Goal: Book appointment/travel/reservation

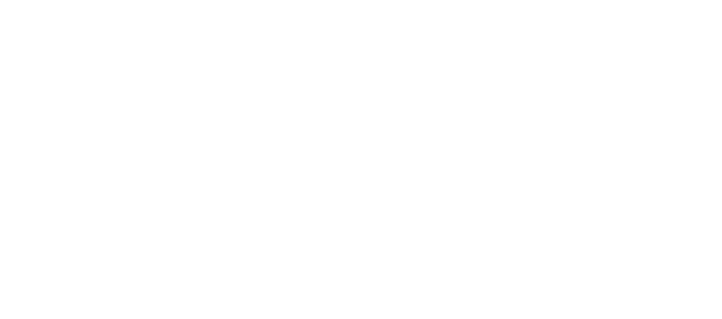
select select "*"
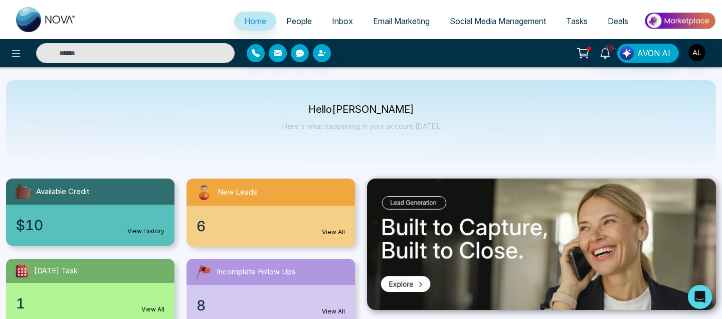
click at [286, 20] on span "People" at bounding box center [299, 21] width 26 height 10
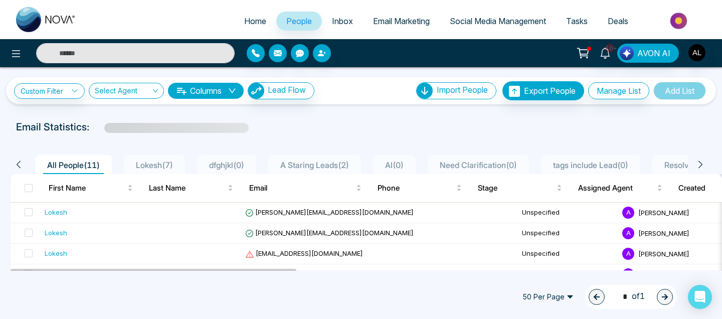
click at [586, 21] on span "Tasks" at bounding box center [577, 21] width 22 height 10
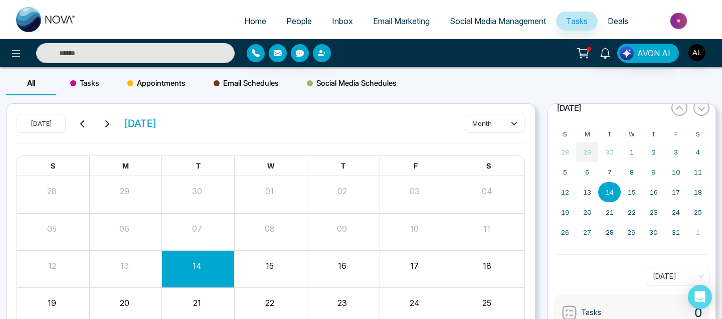
scroll to position [72, 0]
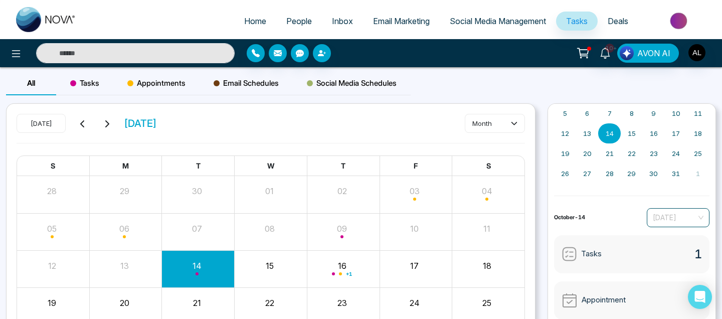
click at [676, 215] on span "[DATE]" at bounding box center [678, 217] width 51 height 15
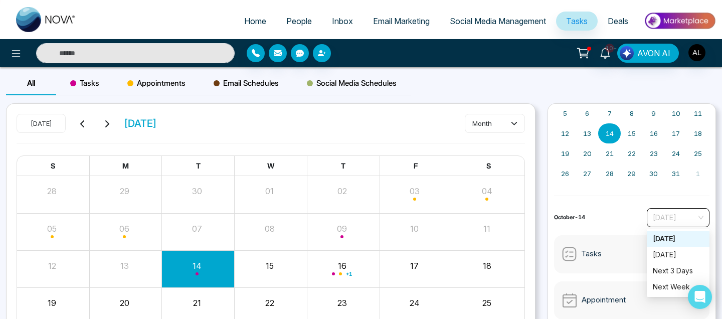
click at [672, 244] on div "[DATE]" at bounding box center [678, 239] width 63 height 16
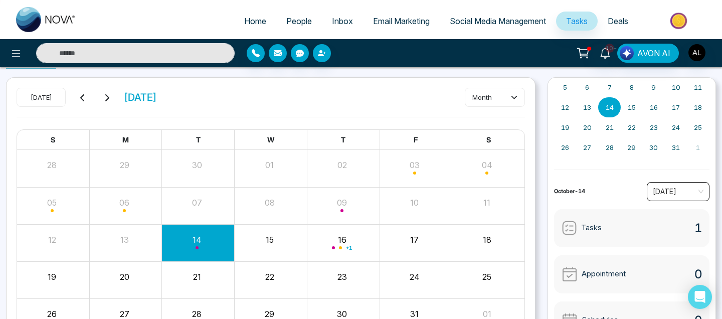
scroll to position [90, 0]
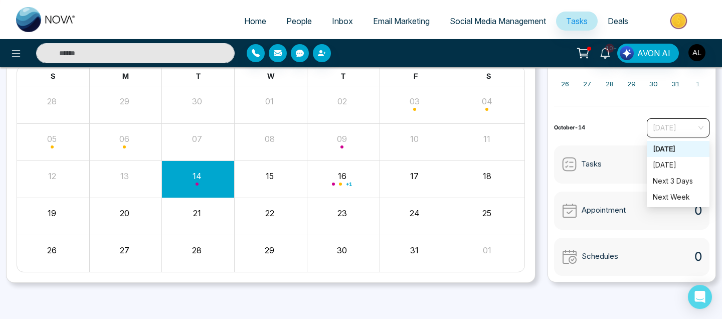
click at [682, 127] on span "[DATE]" at bounding box center [678, 127] width 51 height 15
click at [674, 166] on div "Tomorrow" at bounding box center [678, 165] width 51 height 11
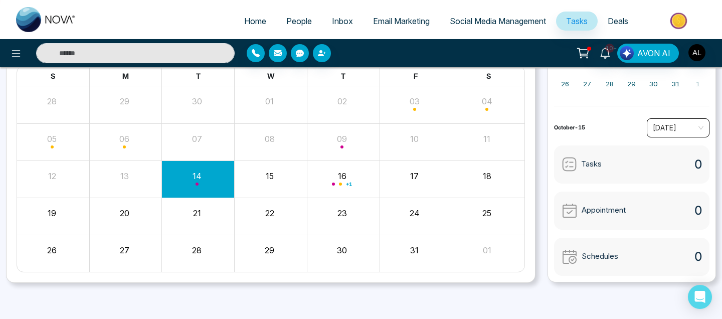
click at [674, 131] on span "Tomorrow" at bounding box center [678, 127] width 51 height 15
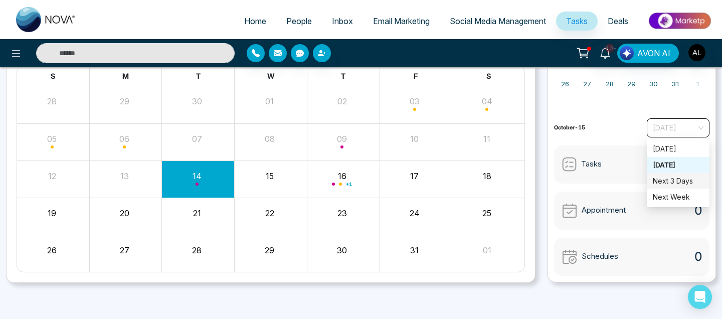
click at [674, 179] on div "Next 3 Days" at bounding box center [678, 181] width 51 height 11
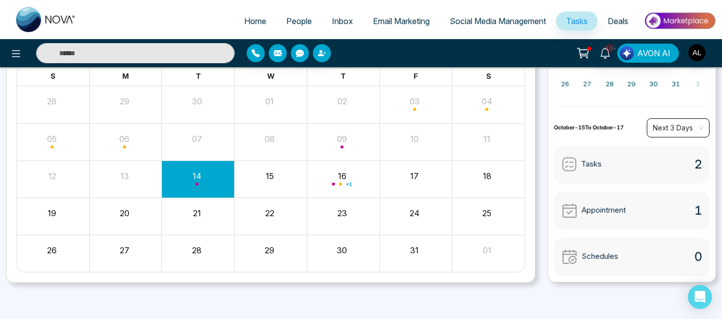
scroll to position [0, 0]
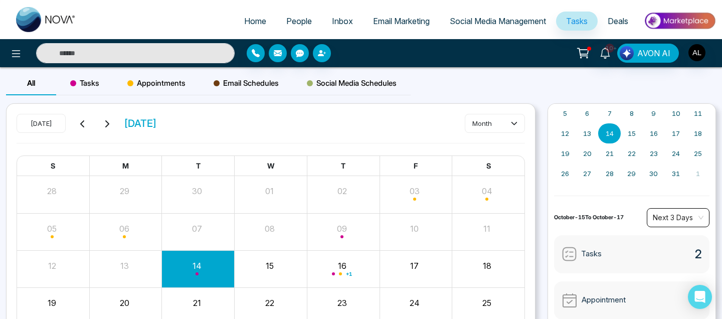
click at [298, 18] on span "People" at bounding box center [299, 21] width 26 height 10
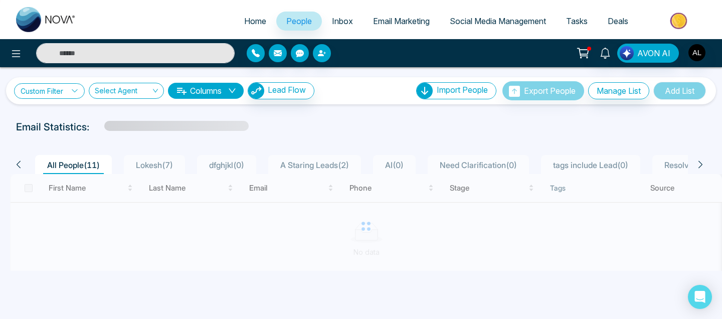
click at [63, 91] on link "Custom Filter" at bounding box center [49, 91] width 71 height 16
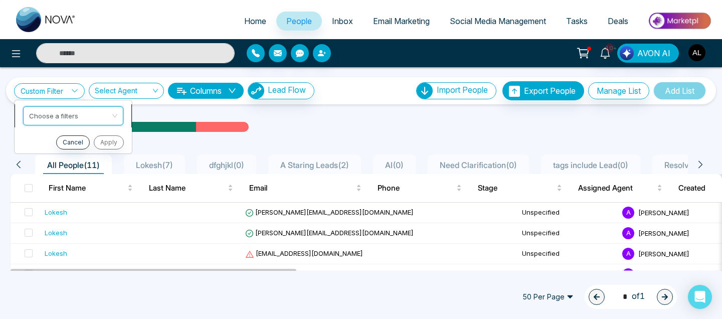
click at [105, 118] on input "search" at bounding box center [69, 114] width 81 height 15
click at [69, 119] on input "search" at bounding box center [69, 114] width 81 height 15
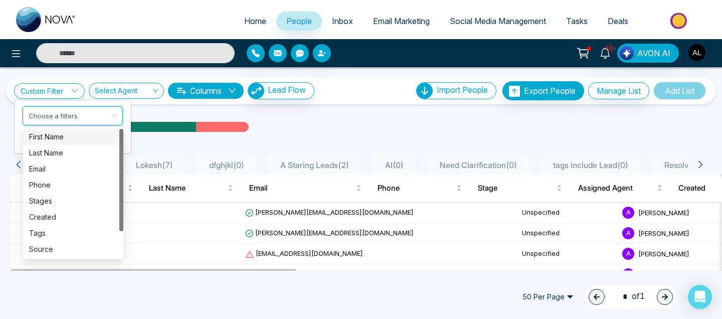
click at [81, 138] on div "First Name" at bounding box center [73, 136] width 88 height 11
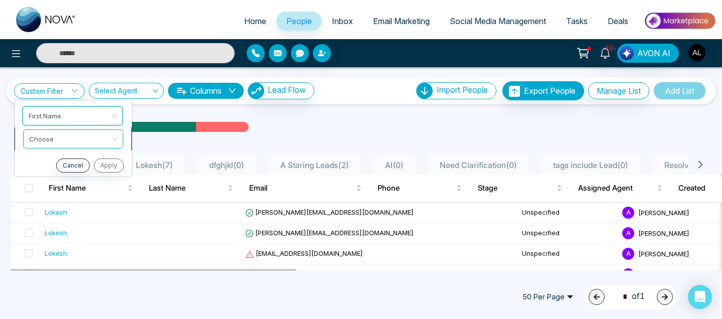
click at [75, 133] on input "search" at bounding box center [69, 137] width 81 height 15
click at [82, 134] on input "search" at bounding box center [69, 137] width 81 height 15
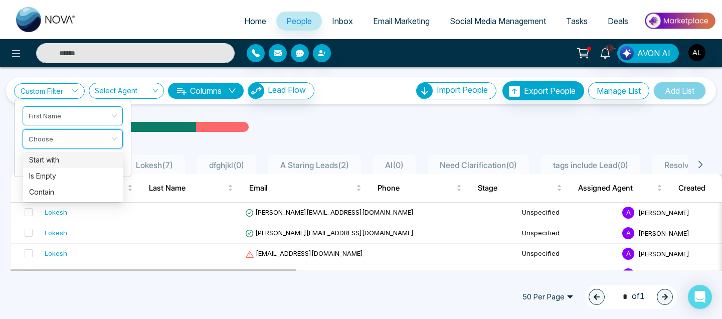
click at [75, 162] on div "Start with" at bounding box center [73, 160] width 88 height 11
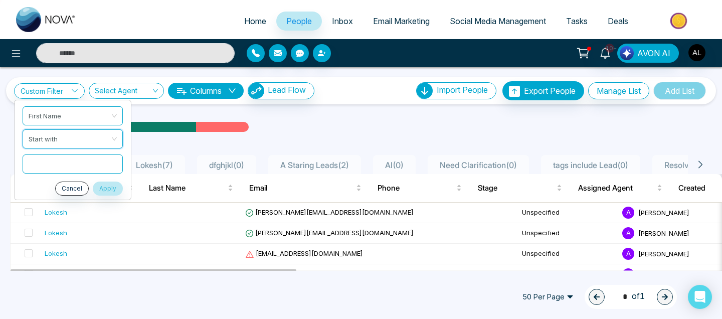
click at [288, 128] on div "Email Statistics:" at bounding box center [244, 126] width 456 height 15
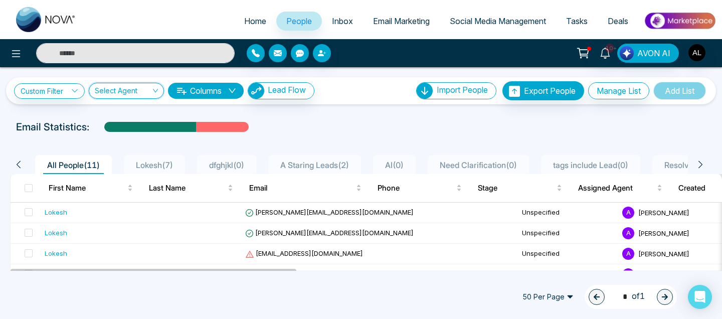
click at [113, 91] on input "search" at bounding box center [123, 92] width 56 height 19
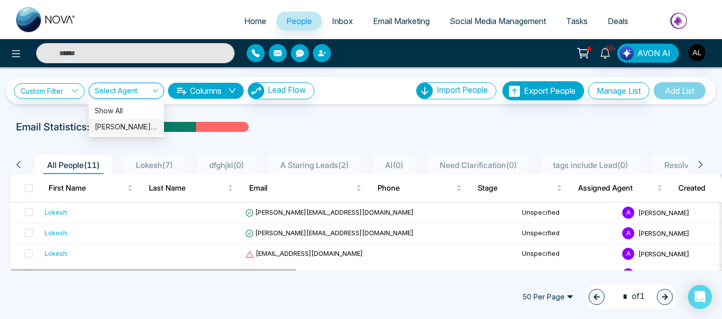
click at [341, 125] on div "Email Statistics:" at bounding box center [244, 126] width 456 height 15
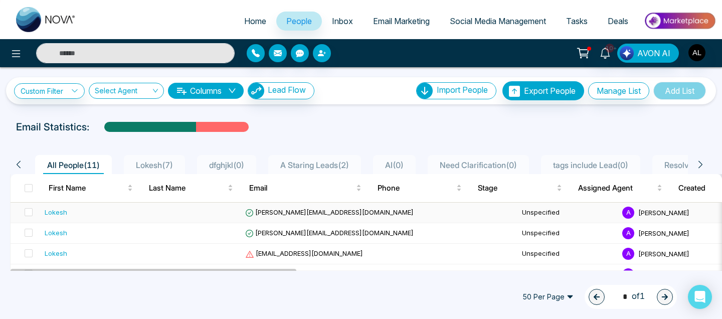
click at [45, 212] on div "Lokesh" at bounding box center [56, 212] width 23 height 10
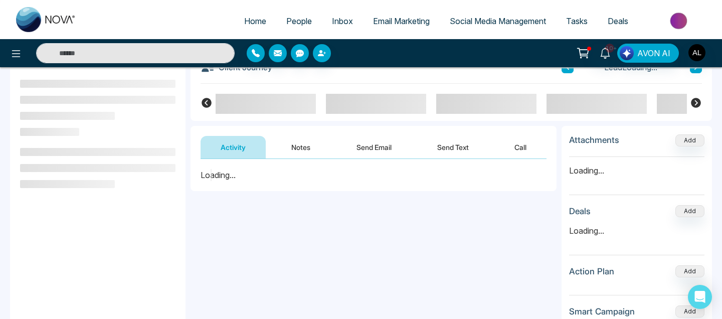
scroll to position [67, 0]
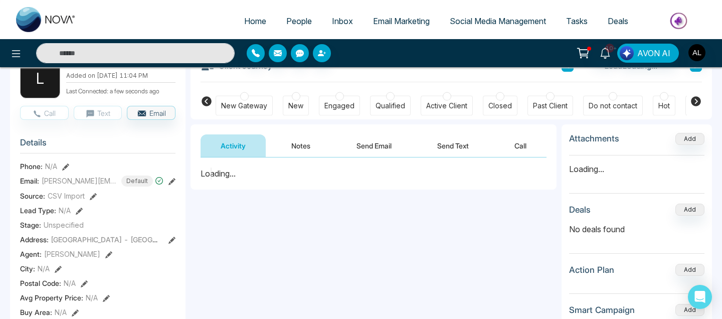
click at [467, 137] on button "Send Text" at bounding box center [453, 145] width 72 height 23
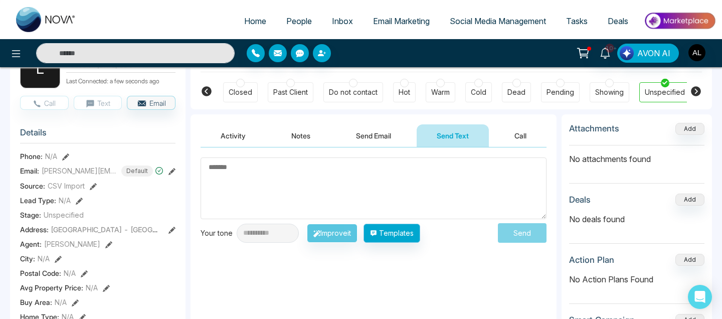
scroll to position [0, 263]
click at [411, 238] on button "Templates" at bounding box center [392, 233] width 57 height 19
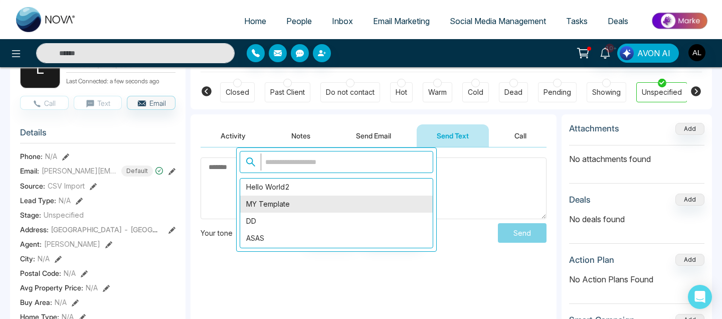
click at [349, 202] on div "MY Template" at bounding box center [336, 204] width 193 height 17
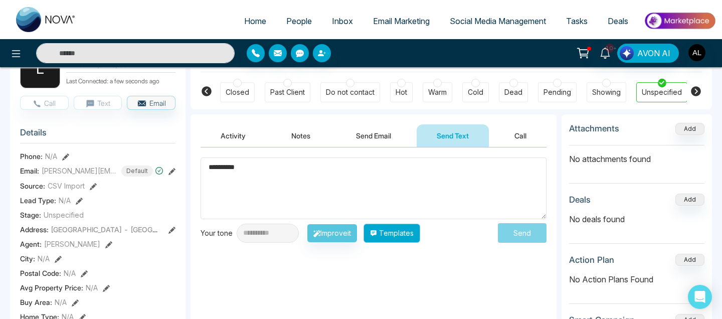
click at [409, 234] on button "Templates" at bounding box center [392, 233] width 57 height 19
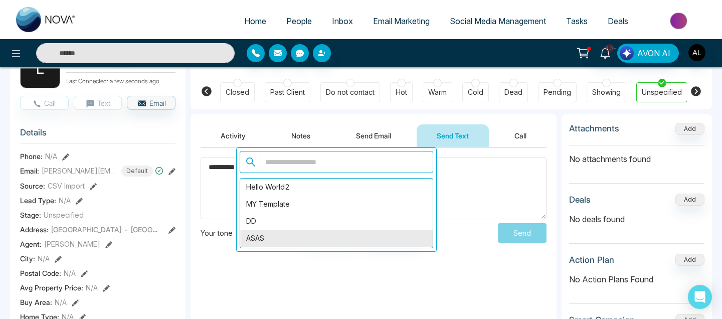
click at [368, 230] on div "ASAS" at bounding box center [336, 238] width 193 height 17
type textarea "*****"
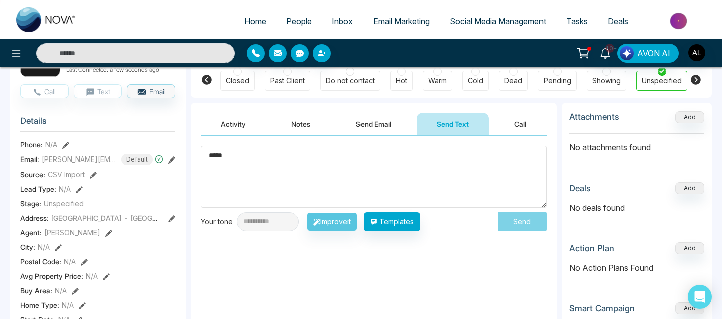
scroll to position [89, 0]
click at [247, 132] on button "Activity" at bounding box center [233, 123] width 65 height 23
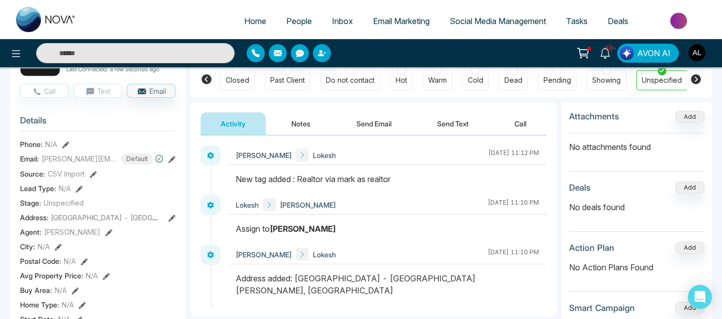
click at [298, 124] on button "Notes" at bounding box center [300, 123] width 59 height 23
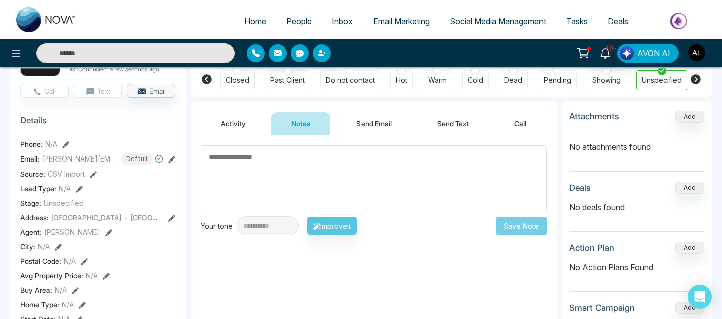
click at [379, 121] on button "Send Email" at bounding box center [374, 123] width 75 height 23
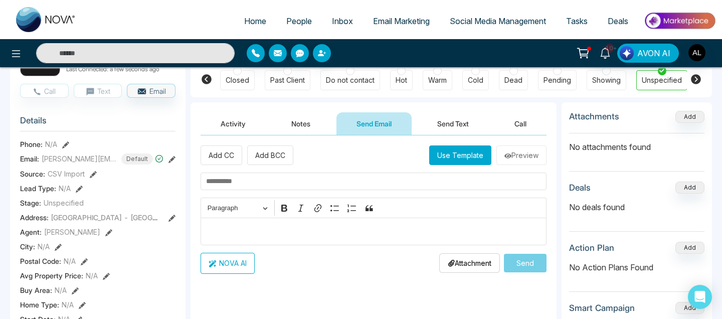
click at [306, 134] on button "Notes" at bounding box center [300, 123] width 59 height 23
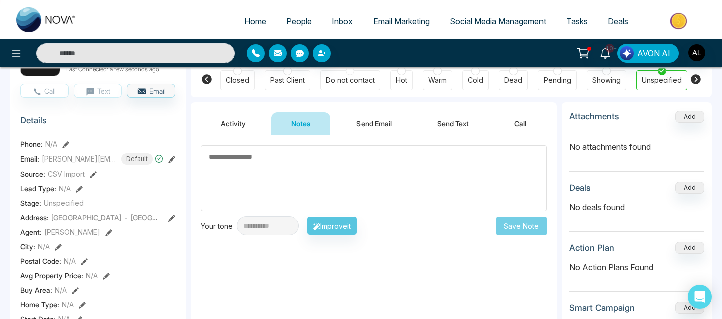
click at [353, 225] on div "**********" at bounding box center [279, 225] width 157 height 19
click at [363, 127] on button "Send Email" at bounding box center [374, 123] width 75 height 23
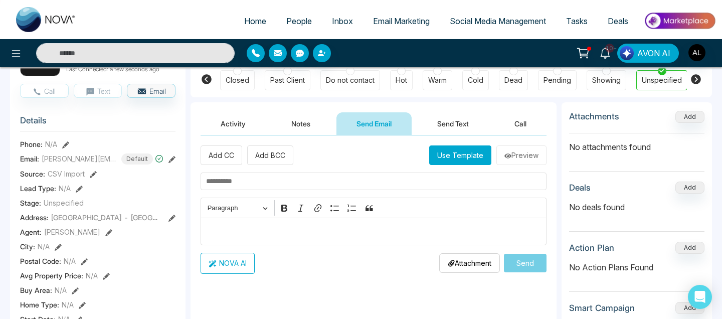
click at [464, 122] on button "Send Text" at bounding box center [453, 123] width 72 height 23
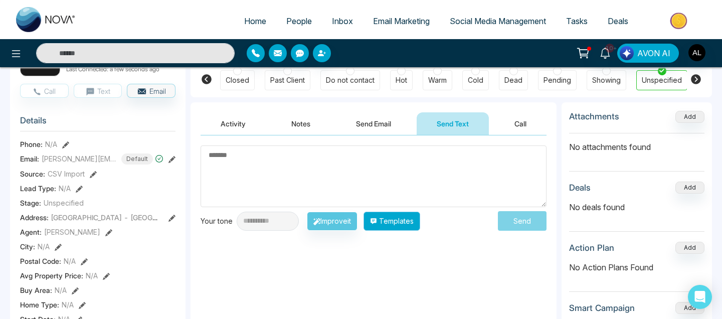
click at [411, 222] on button "Templates" at bounding box center [392, 221] width 57 height 19
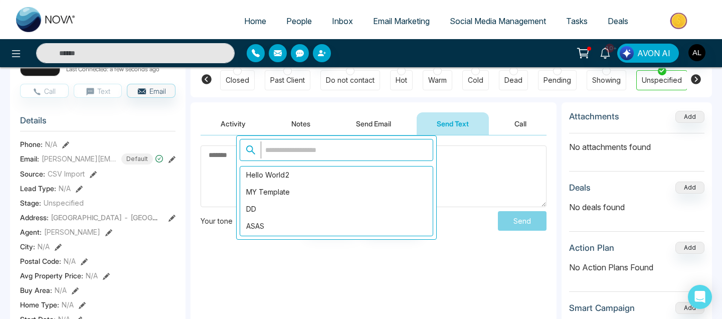
click at [353, 288] on div "**********" at bounding box center [374, 235] width 366 height 201
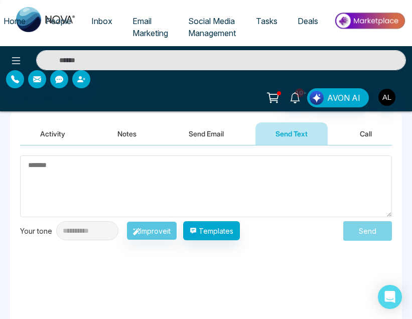
scroll to position [785, 0]
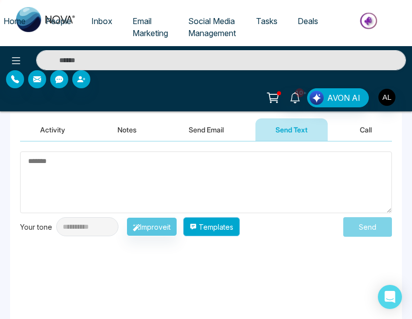
click at [223, 227] on button "Templates" at bounding box center [211, 226] width 57 height 19
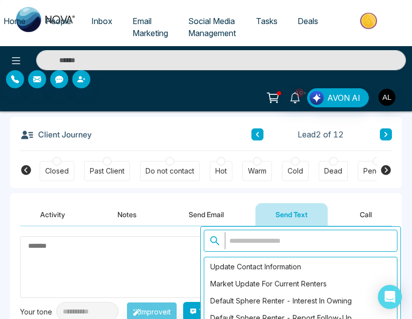
scroll to position [1377, 0]
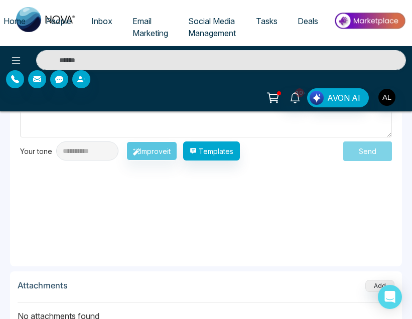
scroll to position [831, 0]
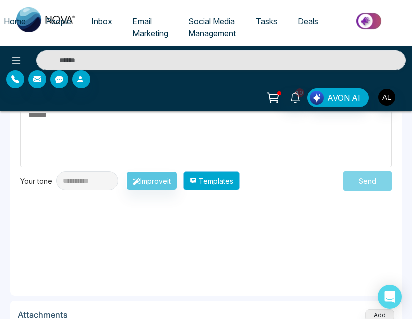
click at [225, 179] on button "Templates" at bounding box center [211, 180] width 57 height 19
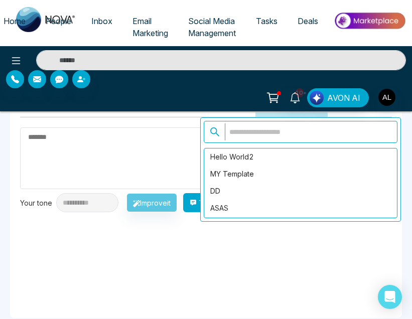
scroll to position [798, 0]
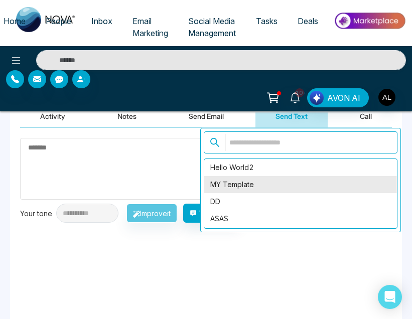
click at [277, 188] on div "MY Template" at bounding box center [300, 184] width 193 height 17
type textarea "**********"
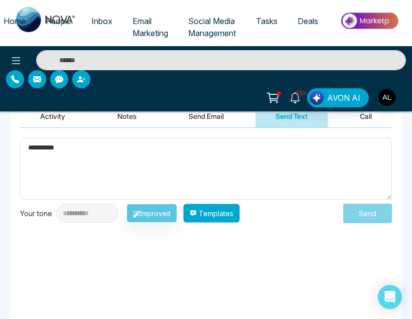
click at [236, 217] on button "Templates" at bounding box center [211, 213] width 57 height 19
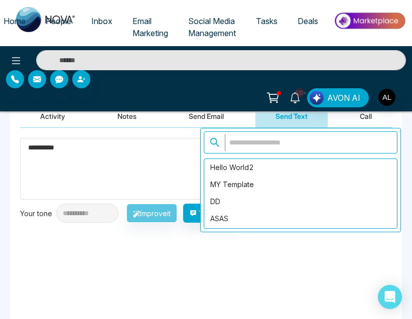
click at [260, 275] on div "**********" at bounding box center [206, 228] width 392 height 201
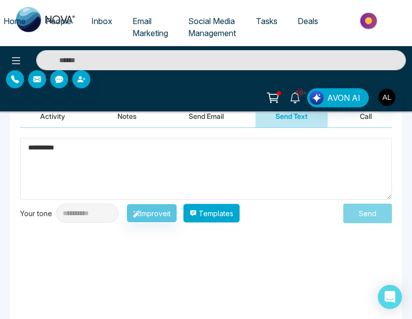
click at [220, 218] on button "Templates" at bounding box center [211, 213] width 57 height 19
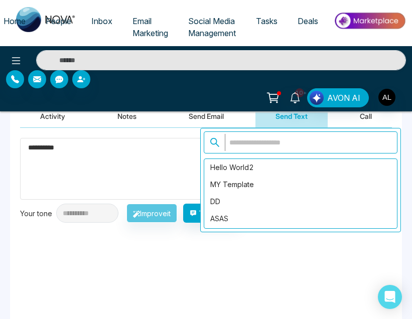
click at [249, 143] on input "text" at bounding box center [308, 142] width 167 height 17
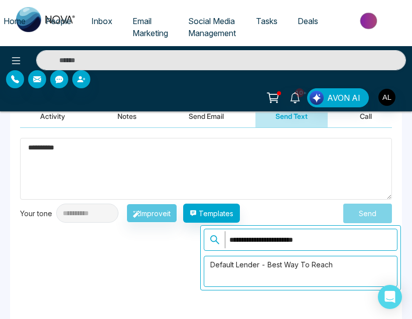
type input "**********"
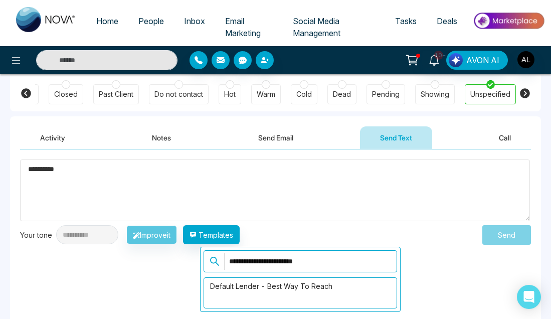
scroll to position [0, 253]
click at [151, 20] on span "People" at bounding box center [151, 21] width 26 height 10
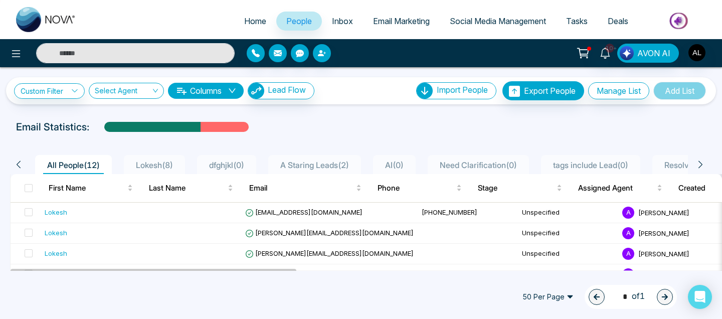
click at [411, 23] on link "Tasks" at bounding box center [577, 21] width 42 height 19
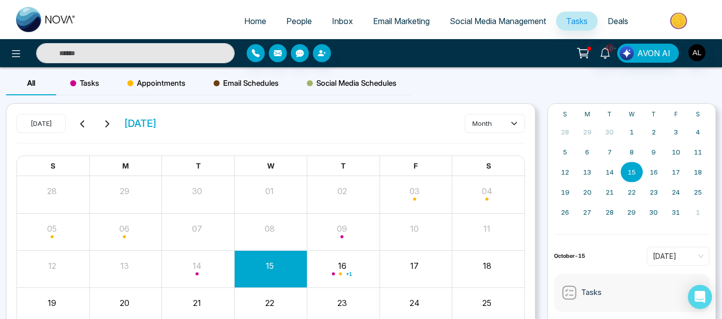
scroll to position [72, 0]
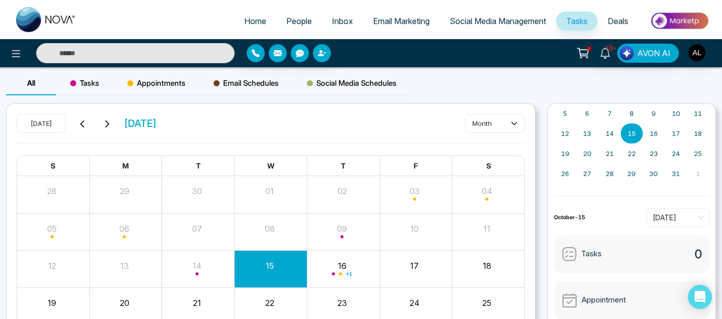
click at [155, 82] on span "Appointments" at bounding box center [156, 83] width 58 height 12
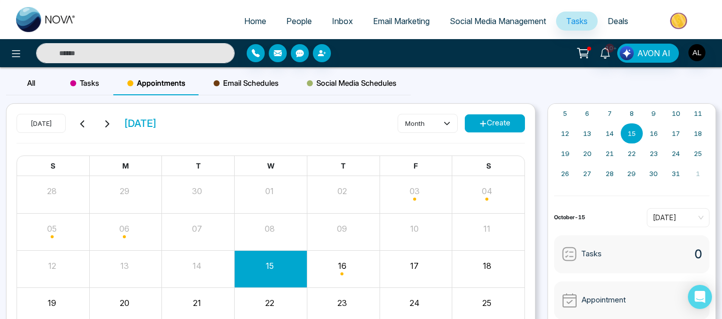
click at [371, 228] on div "09" at bounding box center [342, 227] width 70 height 15
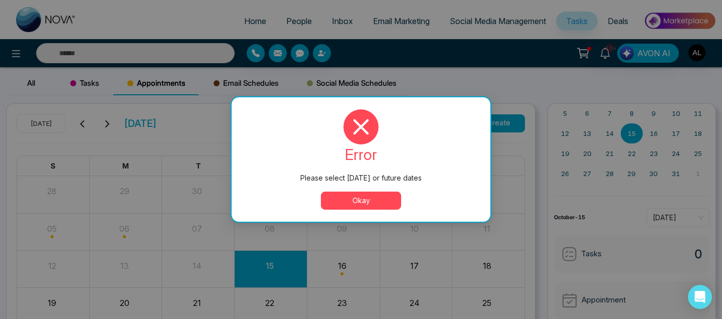
click at [380, 198] on button "Okay" at bounding box center [361, 201] width 80 height 18
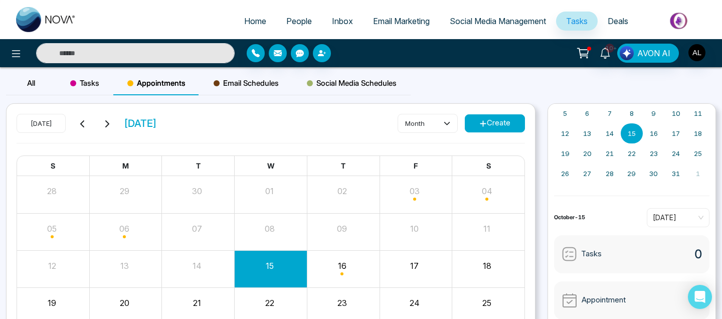
click at [405, 284] on div "Month View" at bounding box center [416, 269] width 73 height 37
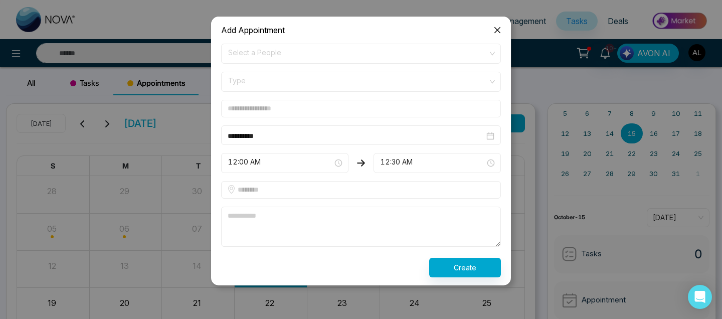
click at [411, 165] on span "12:30 AM" at bounding box center [437, 163] width 113 height 17
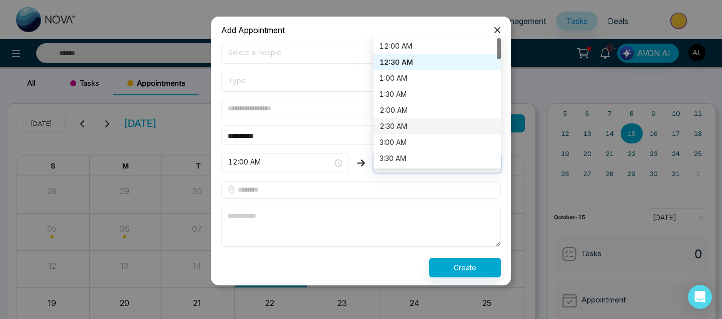
click at [402, 119] on div "2:30 AM" at bounding box center [437, 126] width 127 height 16
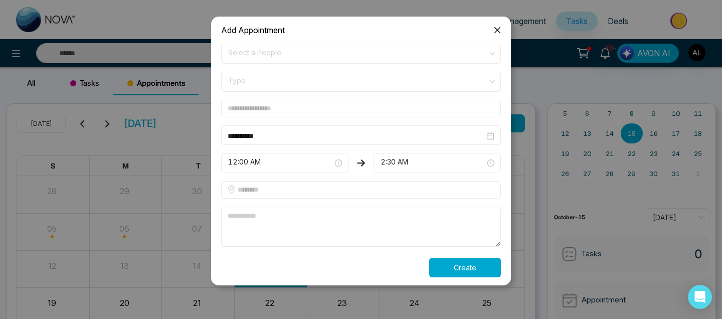
click at [411, 271] on button "Create" at bounding box center [465, 268] width 72 height 20
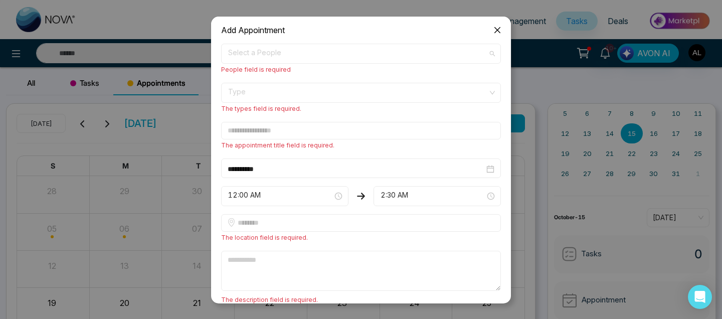
click at [283, 54] on span "Select a People" at bounding box center [361, 53] width 266 height 17
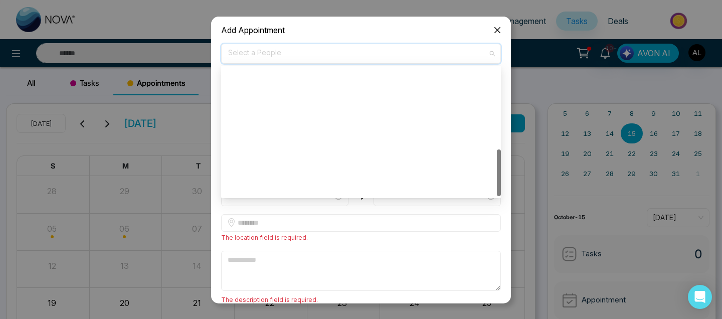
scroll to position [224, 0]
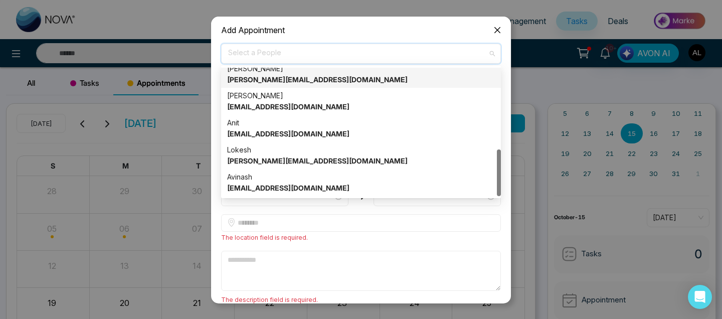
click at [273, 80] on strong "[PERSON_NAME][EMAIL_ADDRESS][DOMAIN_NAME]" at bounding box center [317, 79] width 181 height 9
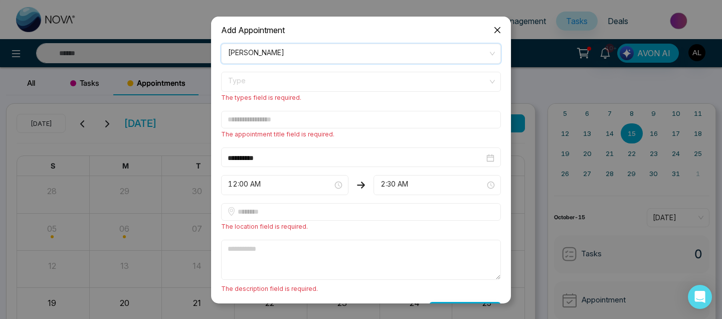
click at [274, 86] on span "Type" at bounding box center [361, 81] width 266 height 17
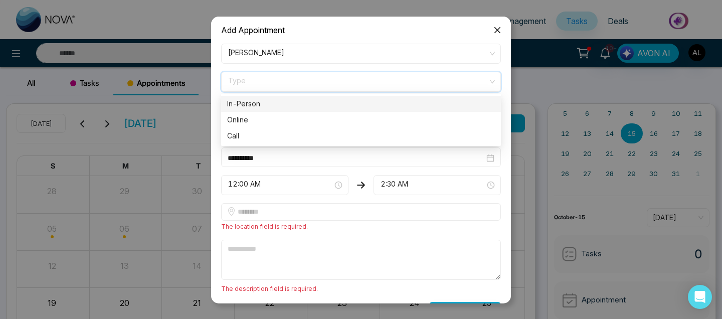
click at [264, 105] on div "In-Person" at bounding box center [361, 103] width 268 height 11
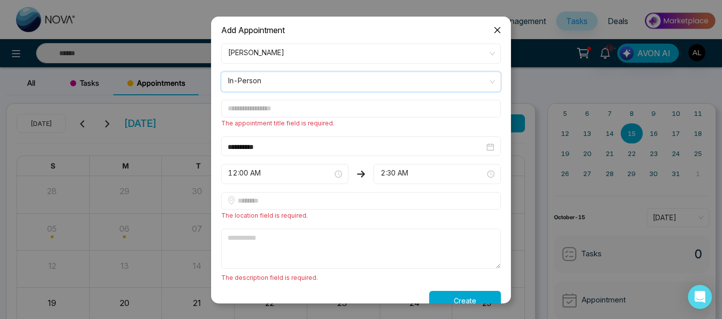
click at [262, 110] on input "text" at bounding box center [361, 109] width 280 height 18
type input "*****"
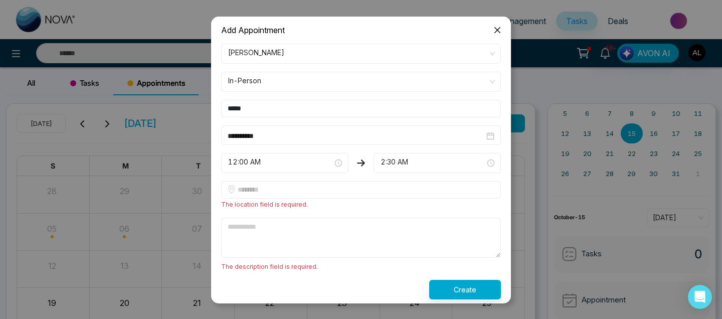
click at [266, 192] on input "text" at bounding box center [361, 190] width 280 height 18
type input "**********"
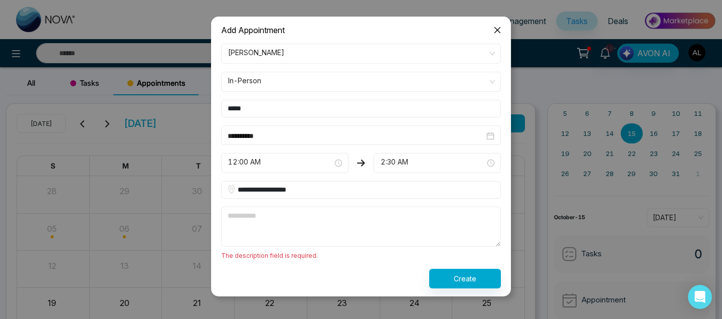
click at [293, 225] on textarea at bounding box center [361, 227] width 280 height 40
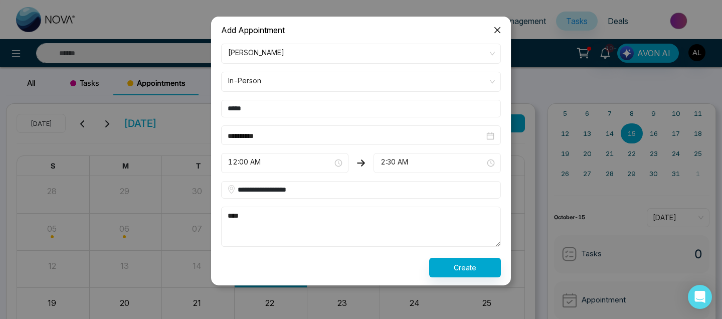
type textarea "****"
click at [411, 268] on button "Create" at bounding box center [465, 268] width 72 height 20
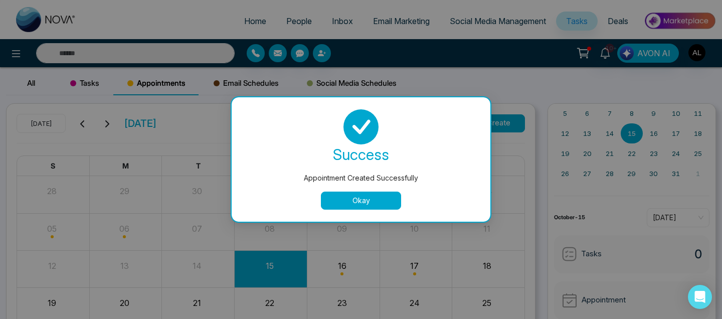
click at [390, 201] on button "Okay" at bounding box center [361, 201] width 80 height 18
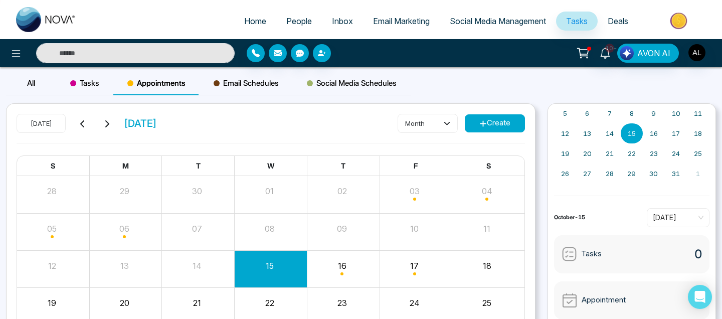
click at [411, 267] on div "Month View" at bounding box center [416, 269] width 73 height 24
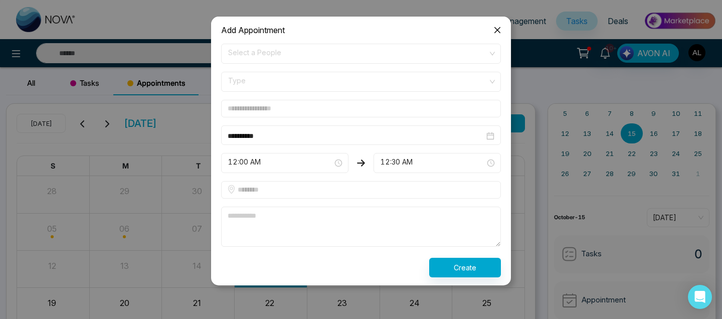
click at [392, 166] on span "12:30 AM" at bounding box center [437, 163] width 113 height 17
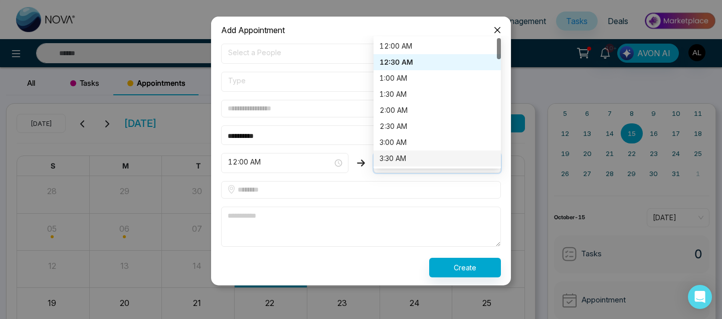
click at [407, 159] on div "3:30 AM" at bounding box center [437, 158] width 115 height 11
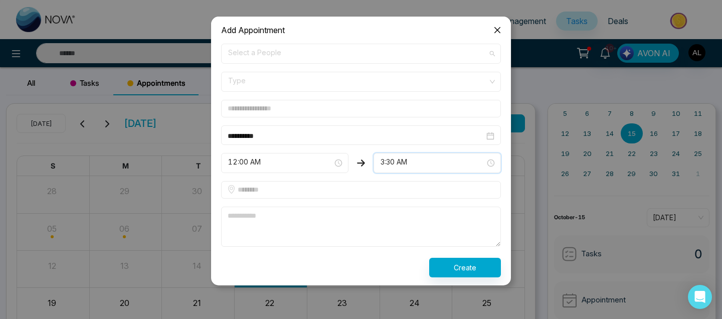
click at [285, 54] on span "Select a People" at bounding box center [361, 53] width 266 height 17
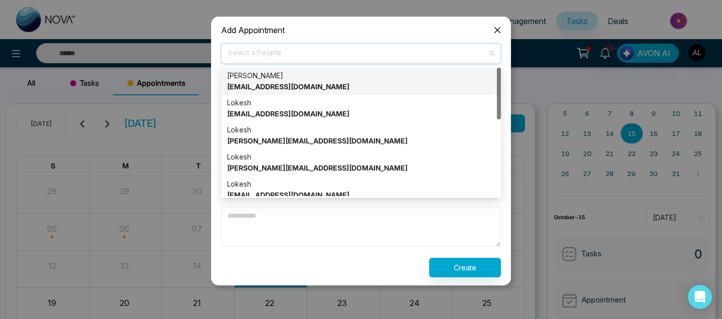
click at [280, 90] on strong "[EMAIL_ADDRESS][DOMAIN_NAME]" at bounding box center [288, 86] width 122 height 9
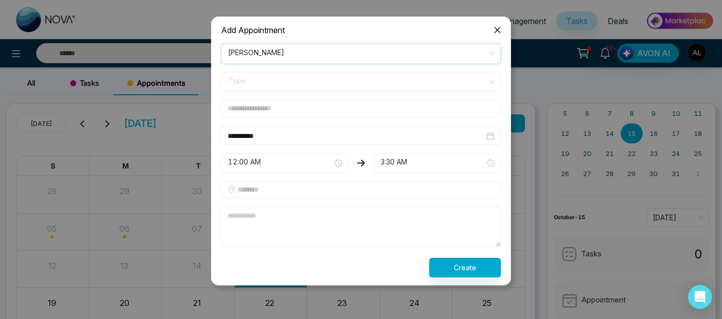
click at [278, 91] on span at bounding box center [357, 81] width 261 height 19
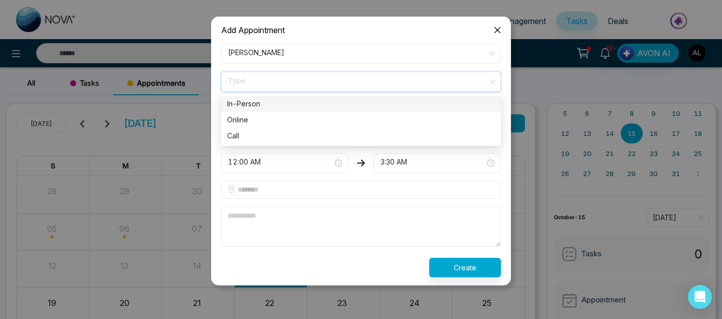
click at [280, 108] on div "In-Person" at bounding box center [361, 103] width 268 height 11
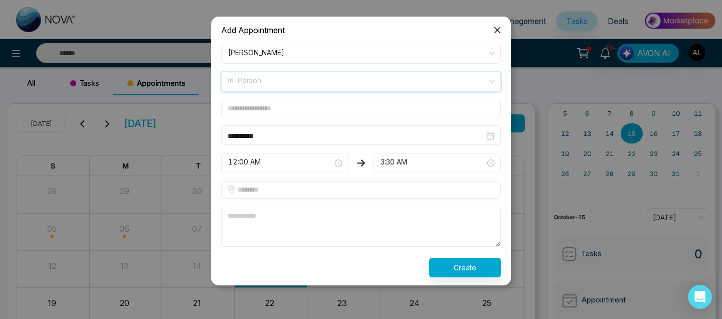
click at [281, 86] on span "In-Person" at bounding box center [361, 81] width 266 height 17
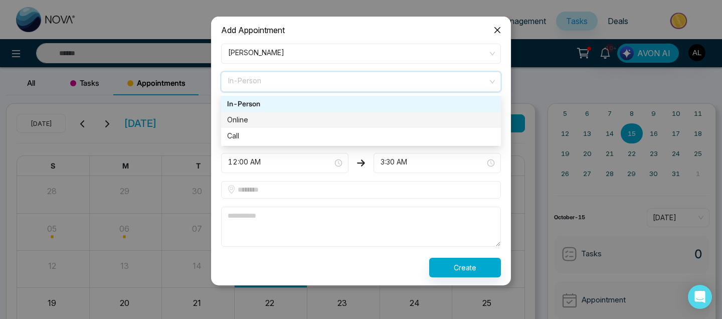
click at [273, 122] on div "Online" at bounding box center [361, 119] width 268 height 11
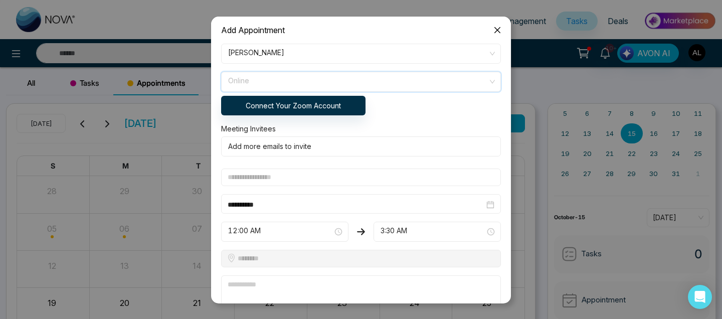
click at [282, 88] on span "Online" at bounding box center [361, 81] width 266 height 17
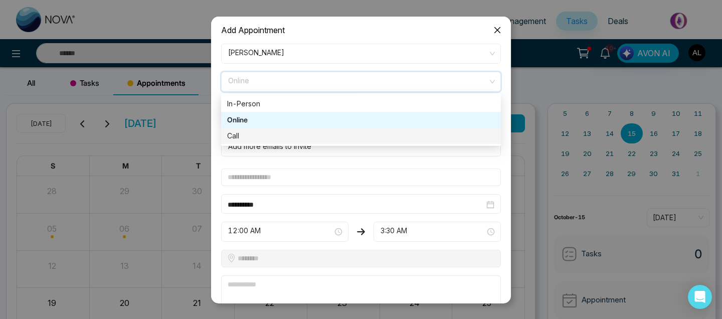
click at [263, 136] on div "Call" at bounding box center [361, 135] width 268 height 11
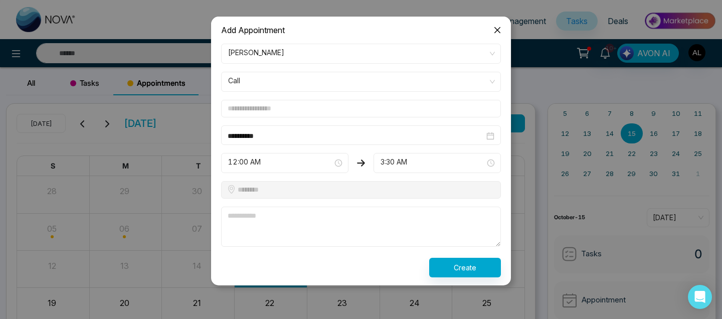
click at [273, 114] on input "text" at bounding box center [361, 109] width 280 height 18
type input "****"
click at [254, 227] on textarea at bounding box center [361, 227] width 280 height 40
type textarea "****"
click at [411, 265] on button "Create" at bounding box center [465, 268] width 72 height 20
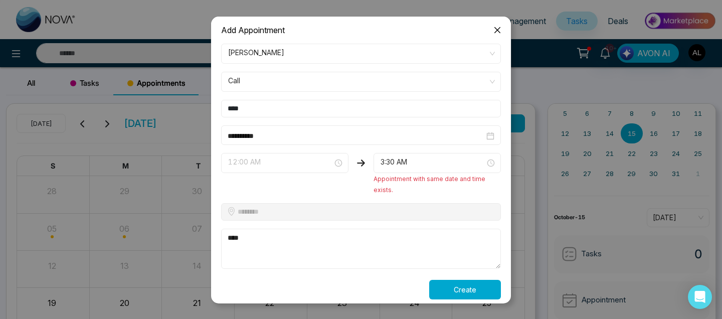
click at [316, 160] on span "12:00 AM" at bounding box center [284, 163] width 113 height 17
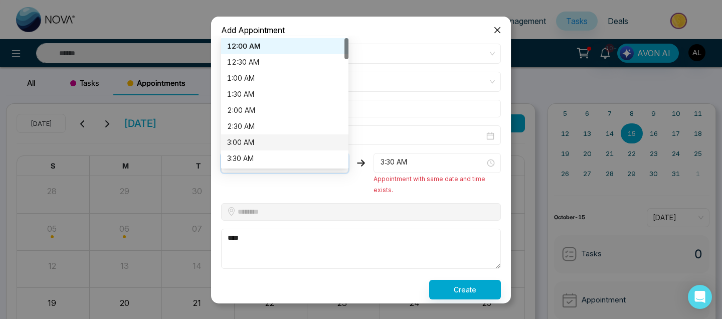
click at [265, 135] on div "3:00 AM" at bounding box center [284, 142] width 127 height 16
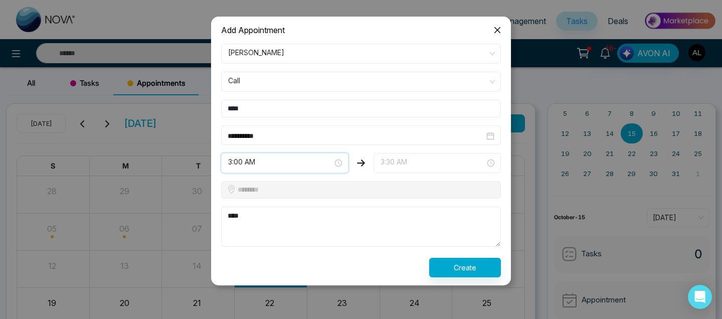
click at [411, 163] on span "3:30 AM" at bounding box center [437, 163] width 113 height 17
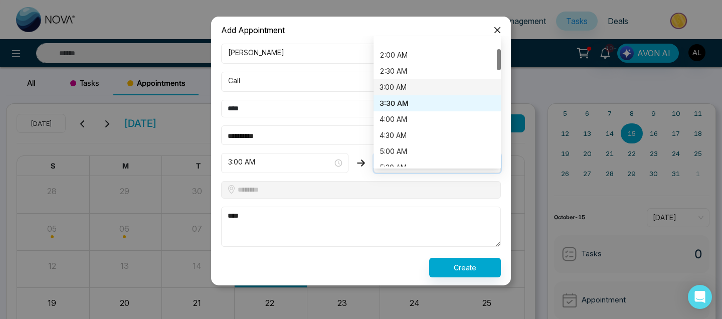
scroll to position [90, 0]
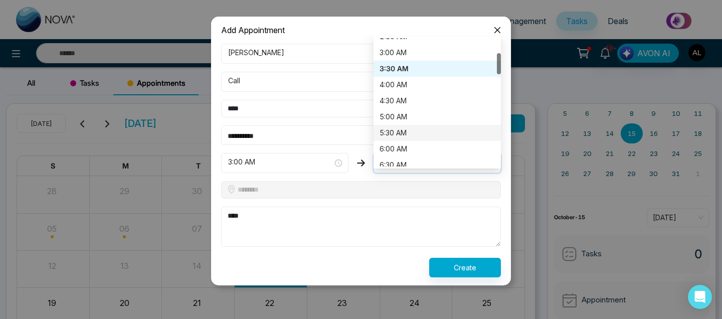
click at [411, 131] on div "5:30 AM" at bounding box center [437, 132] width 115 height 11
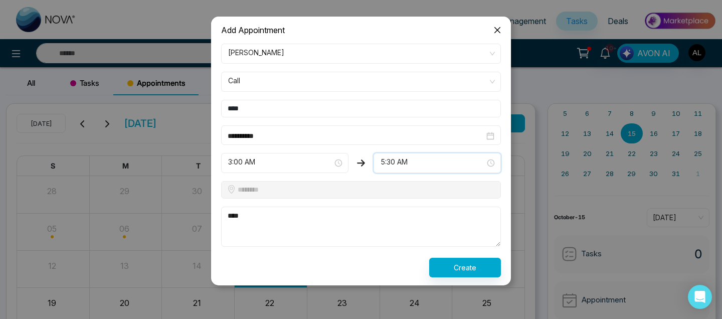
click at [411, 157] on span "5:30 AM" at bounding box center [437, 163] width 113 height 17
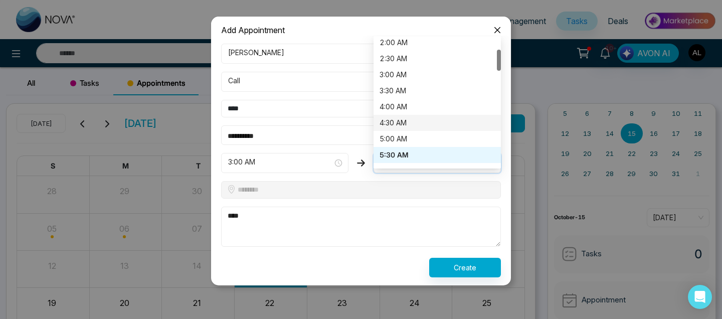
scroll to position [67, 0]
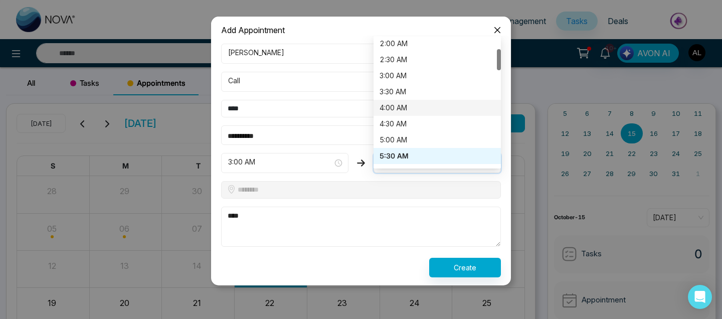
click at [399, 105] on div "4:00 AM" at bounding box center [437, 107] width 115 height 11
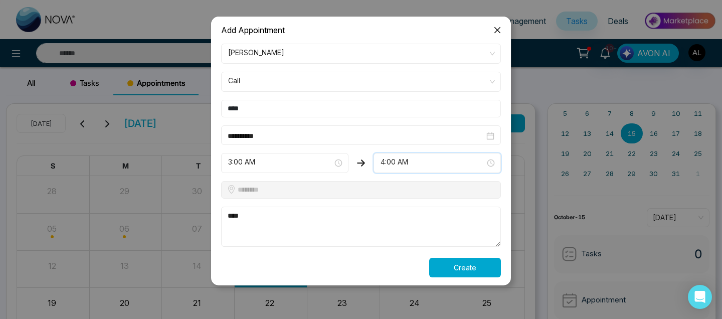
click at [411, 270] on button "Create" at bounding box center [465, 268] width 72 height 20
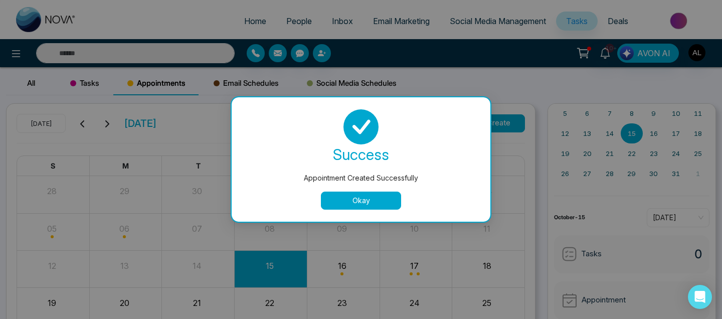
click at [349, 204] on button "Okay" at bounding box center [361, 201] width 80 height 18
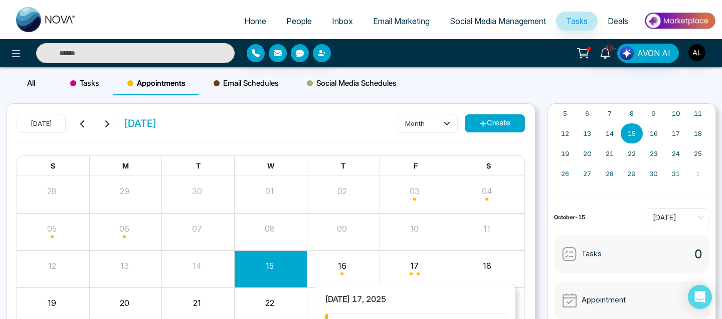
click at [411, 274] on div "Month View" at bounding box center [416, 269] width 73 height 24
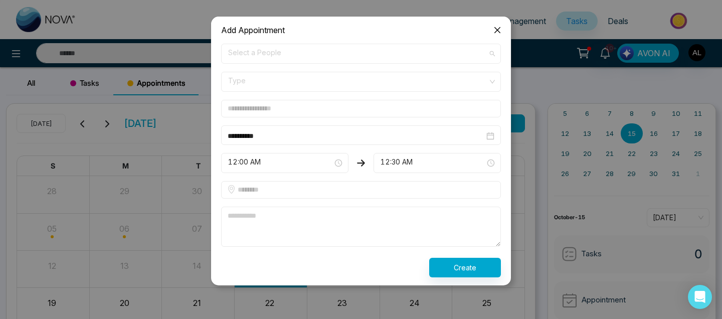
click at [324, 53] on span "Select a People" at bounding box center [361, 53] width 266 height 17
click at [286, 55] on span "Select a People" at bounding box center [361, 53] width 266 height 17
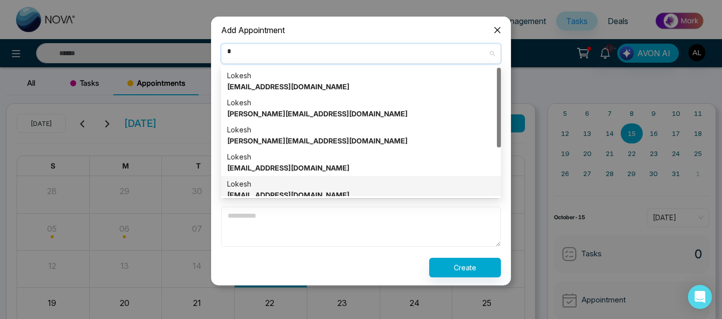
type input "*"
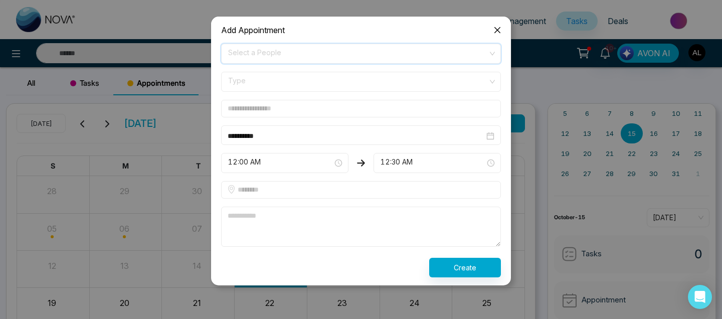
click at [340, 52] on span "Select a People" at bounding box center [361, 53] width 266 height 17
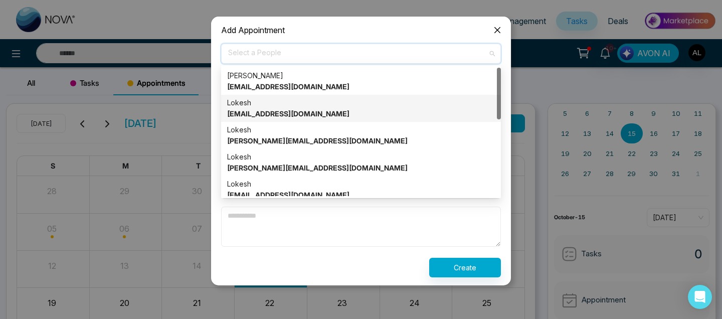
click at [320, 109] on div "[PERSON_NAME] [EMAIL_ADDRESS][DOMAIN_NAME]" at bounding box center [361, 108] width 268 height 22
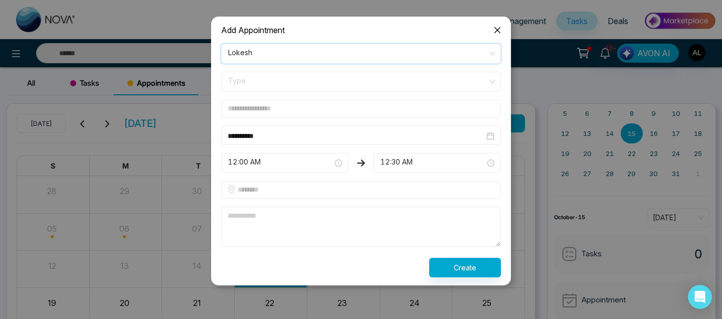
click at [355, 90] on span at bounding box center [357, 81] width 261 height 19
click at [287, 109] on input "text" at bounding box center [361, 109] width 280 height 18
click at [390, 160] on span "12:30 AM" at bounding box center [437, 163] width 113 height 17
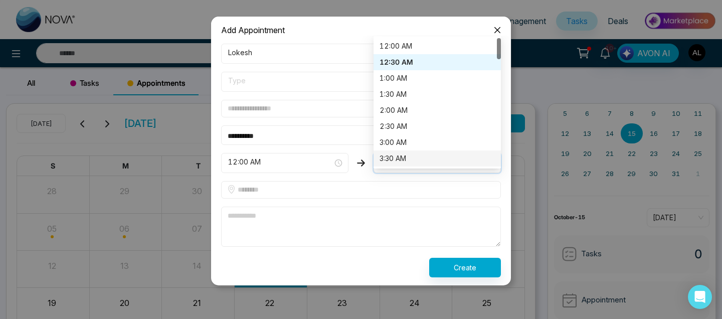
click at [365, 147] on form "**********" at bounding box center [361, 161] width 292 height 234
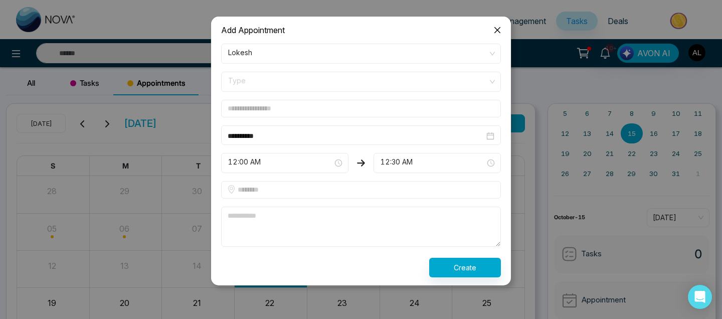
click at [411, 157] on span "12:30 AM" at bounding box center [437, 163] width 113 height 17
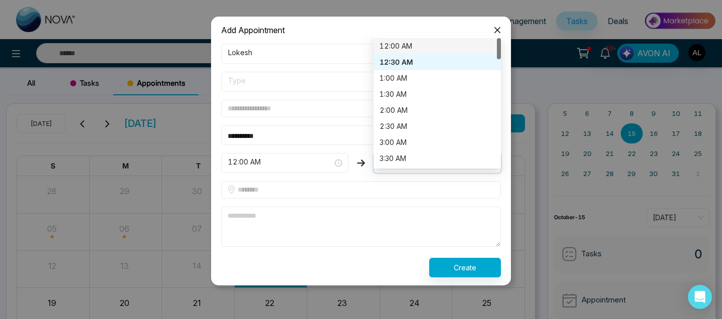
click at [401, 44] on div "12:00 AM" at bounding box center [437, 46] width 115 height 11
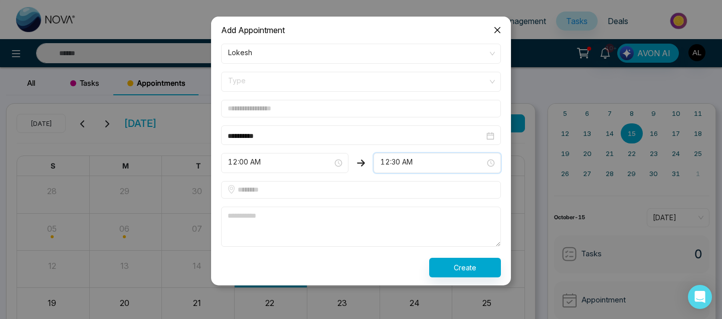
click at [405, 155] on span "12:30 AM" at bounding box center [437, 163] width 113 height 17
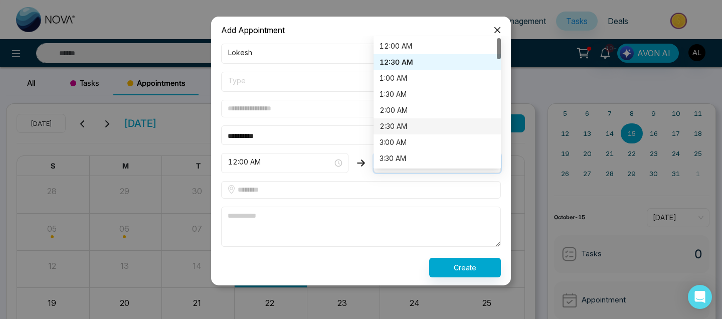
click at [410, 124] on div "2:30 AM" at bounding box center [437, 126] width 115 height 11
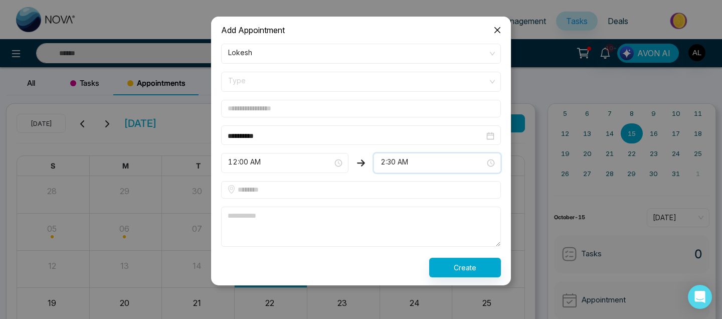
click at [295, 165] on span "12:00 AM" at bounding box center [284, 163] width 113 height 17
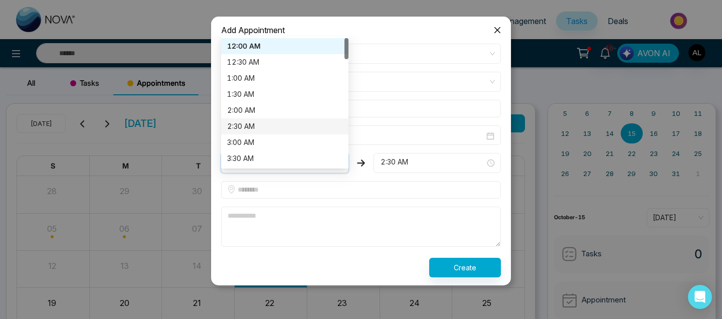
click at [301, 121] on div "2:30 AM" at bounding box center [284, 126] width 115 height 11
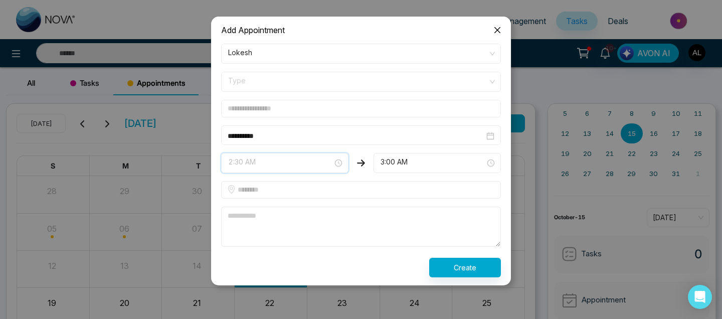
click at [337, 159] on span "2:30 AM" at bounding box center [284, 163] width 113 height 17
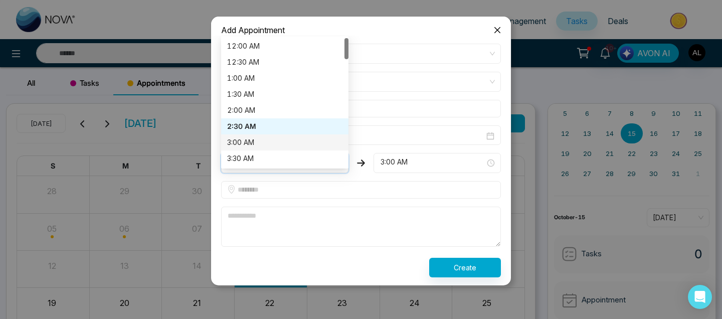
click at [306, 147] on div "3:00 AM" at bounding box center [284, 142] width 115 height 11
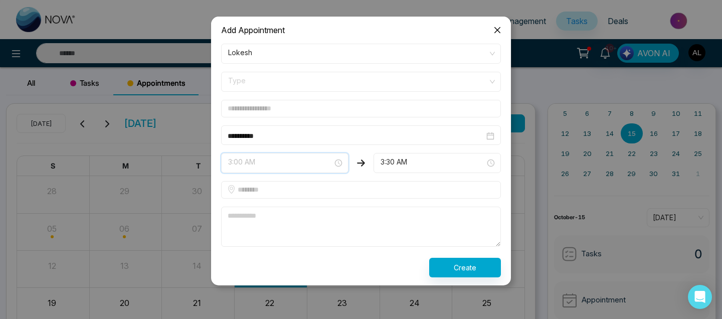
click at [310, 161] on span "3:00 AM" at bounding box center [284, 163] width 113 height 17
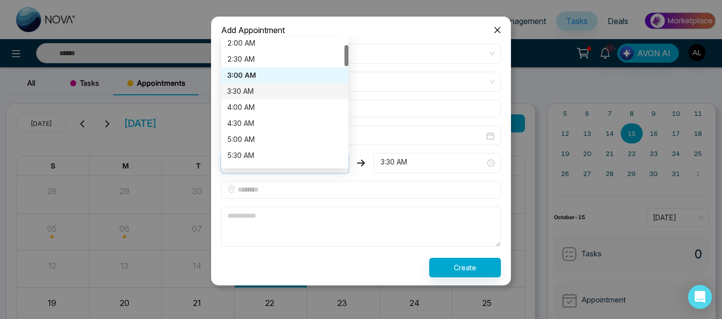
scroll to position [90, 0]
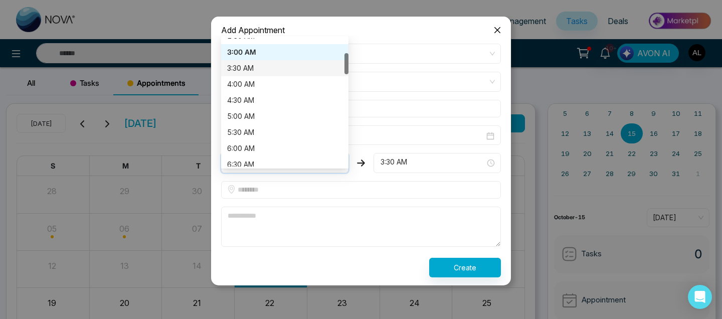
click at [301, 153] on div "6:00 AM" at bounding box center [284, 148] width 115 height 11
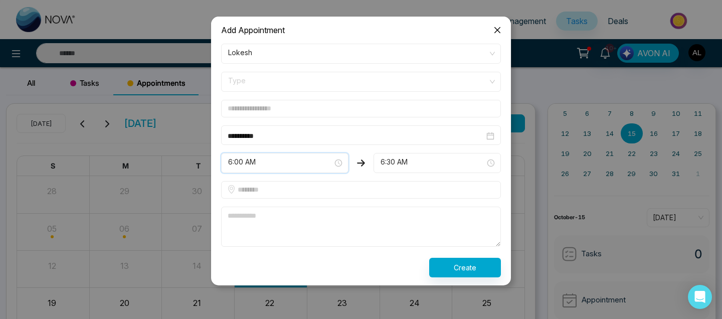
click at [300, 156] on span "6:00 AM" at bounding box center [284, 163] width 113 height 17
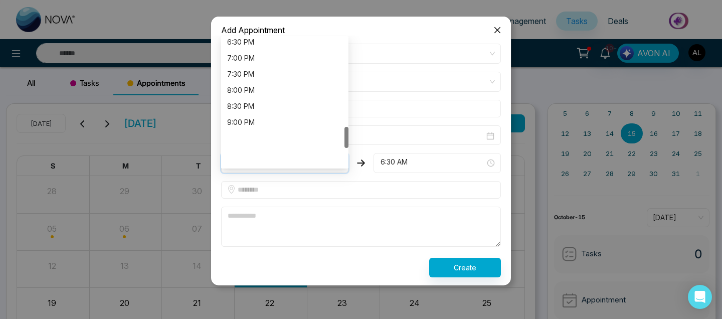
scroll to position [642, 0]
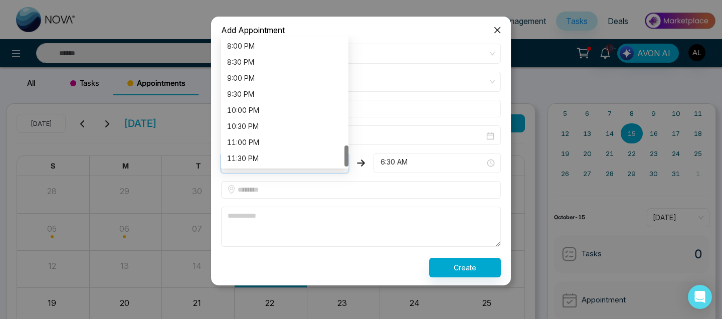
click at [300, 156] on div "11:30 PM" at bounding box center [284, 158] width 115 height 11
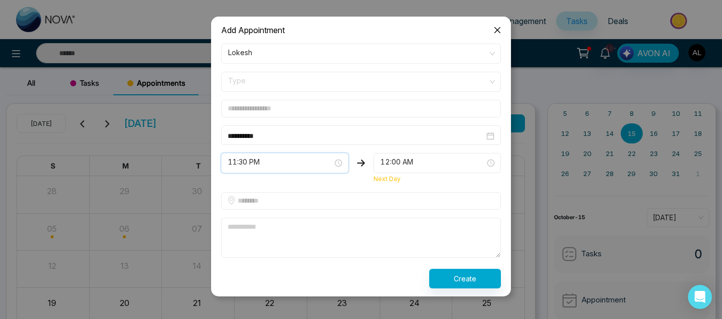
click at [408, 161] on span "12:00 AM" at bounding box center [437, 163] width 113 height 17
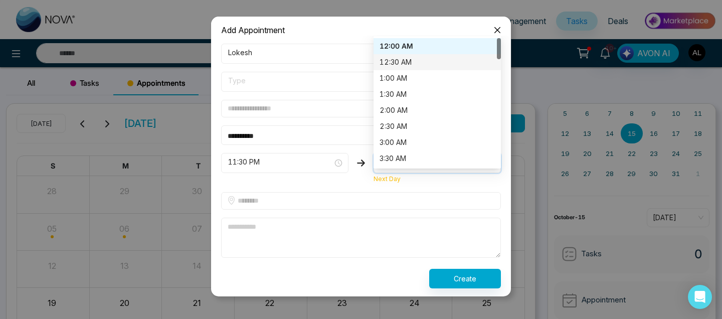
click at [411, 62] on div "12:30 AM" at bounding box center [437, 62] width 115 height 11
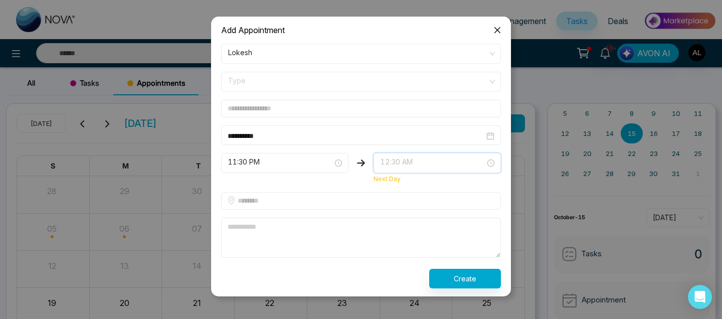
click at [393, 161] on span "12:30 AM" at bounding box center [437, 163] width 113 height 17
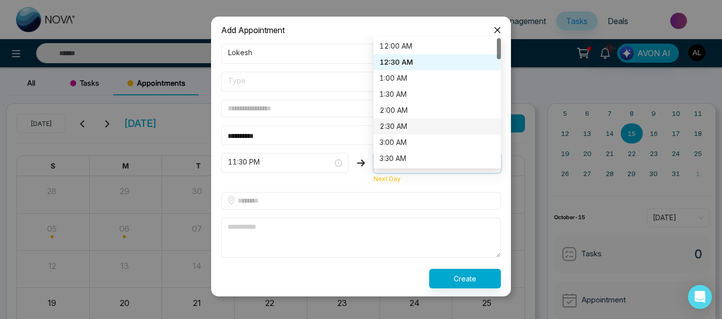
click at [411, 128] on div "2:30 AM" at bounding box center [437, 126] width 115 height 11
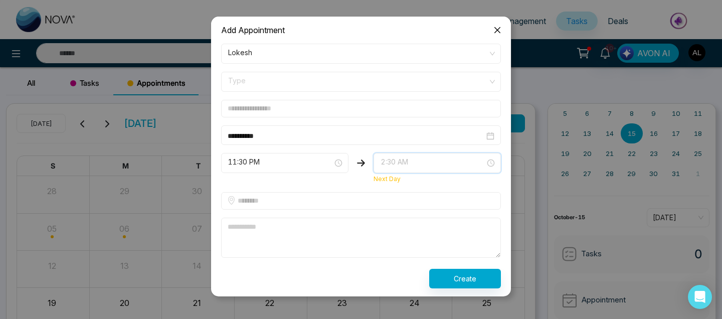
click at [411, 160] on span "2:30 AM" at bounding box center [437, 163] width 113 height 17
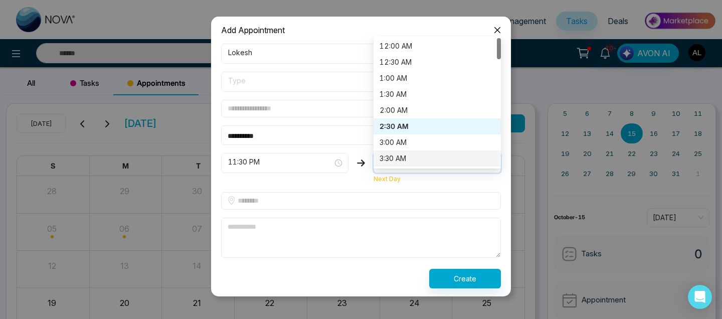
click at [411, 154] on div "3:30 AM" at bounding box center [437, 158] width 115 height 11
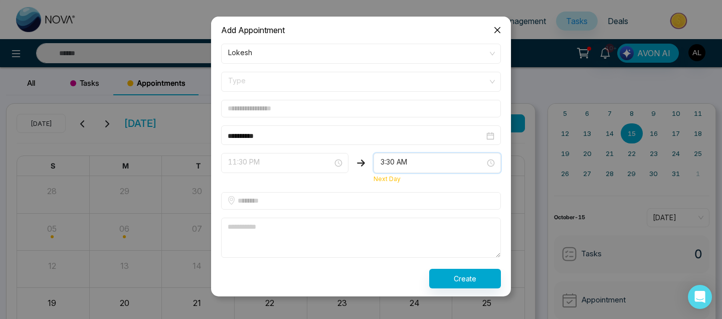
click at [301, 160] on span "11:30 PM" at bounding box center [284, 163] width 113 height 17
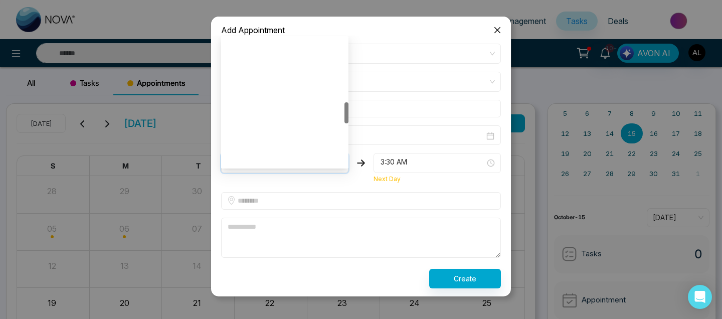
scroll to position [0, 0]
click at [308, 162] on span "11:30 PM" at bounding box center [284, 163] width 113 height 17
